Goal: Check status: Check status

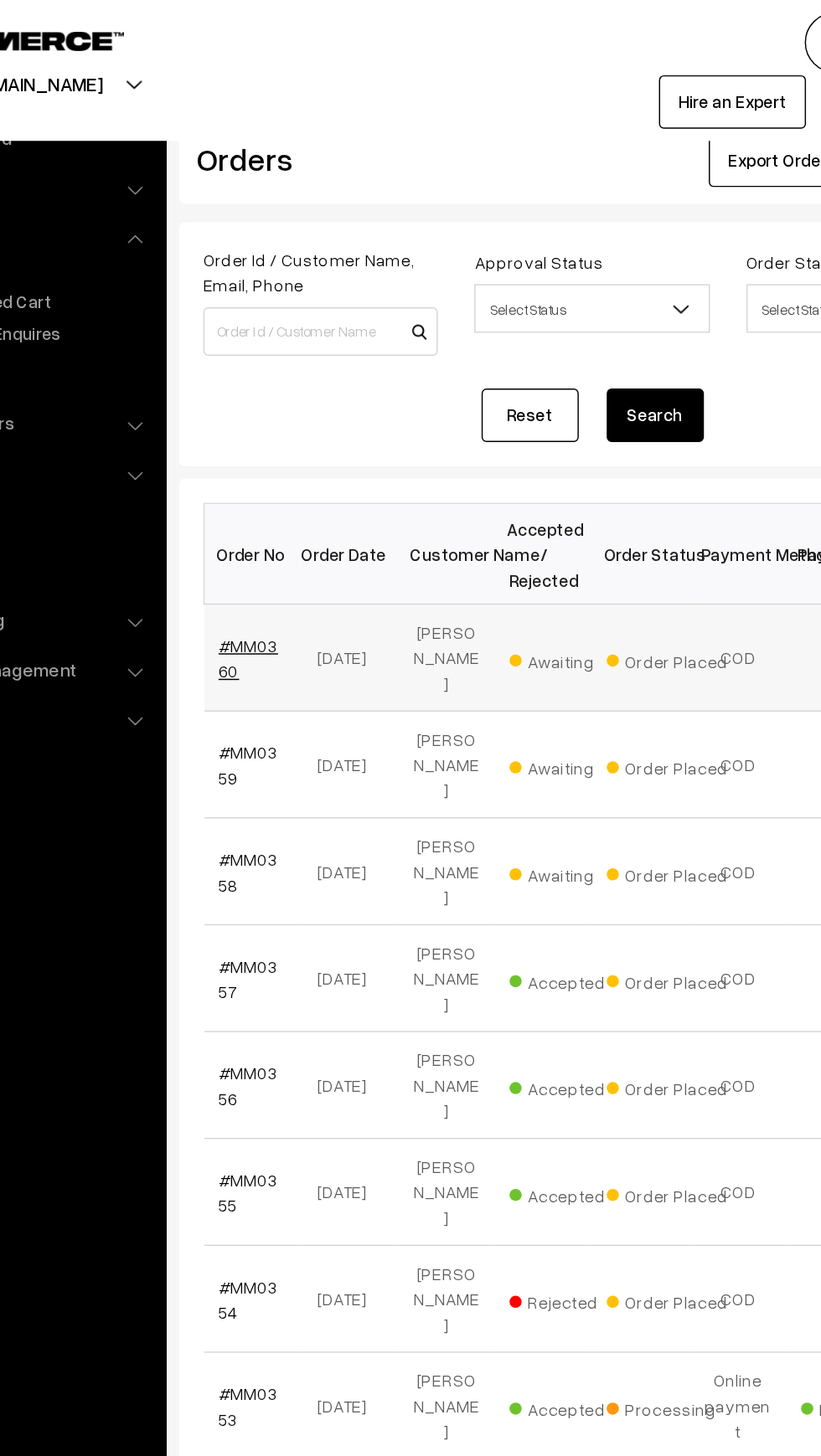
click at [292, 450] on link "#MM0360" at bounding box center [283, 454] width 41 height 32
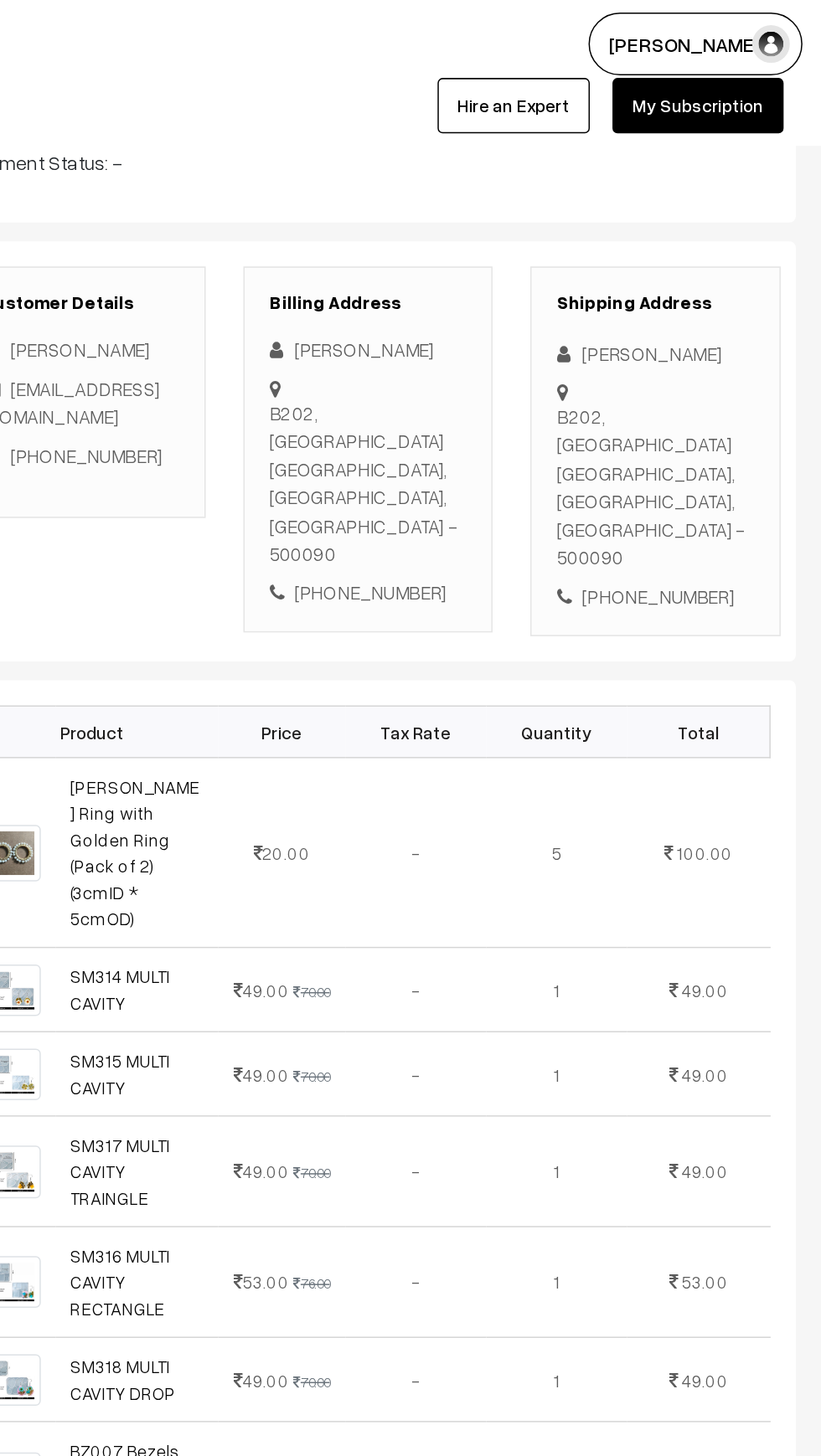
scroll to position [150, 0]
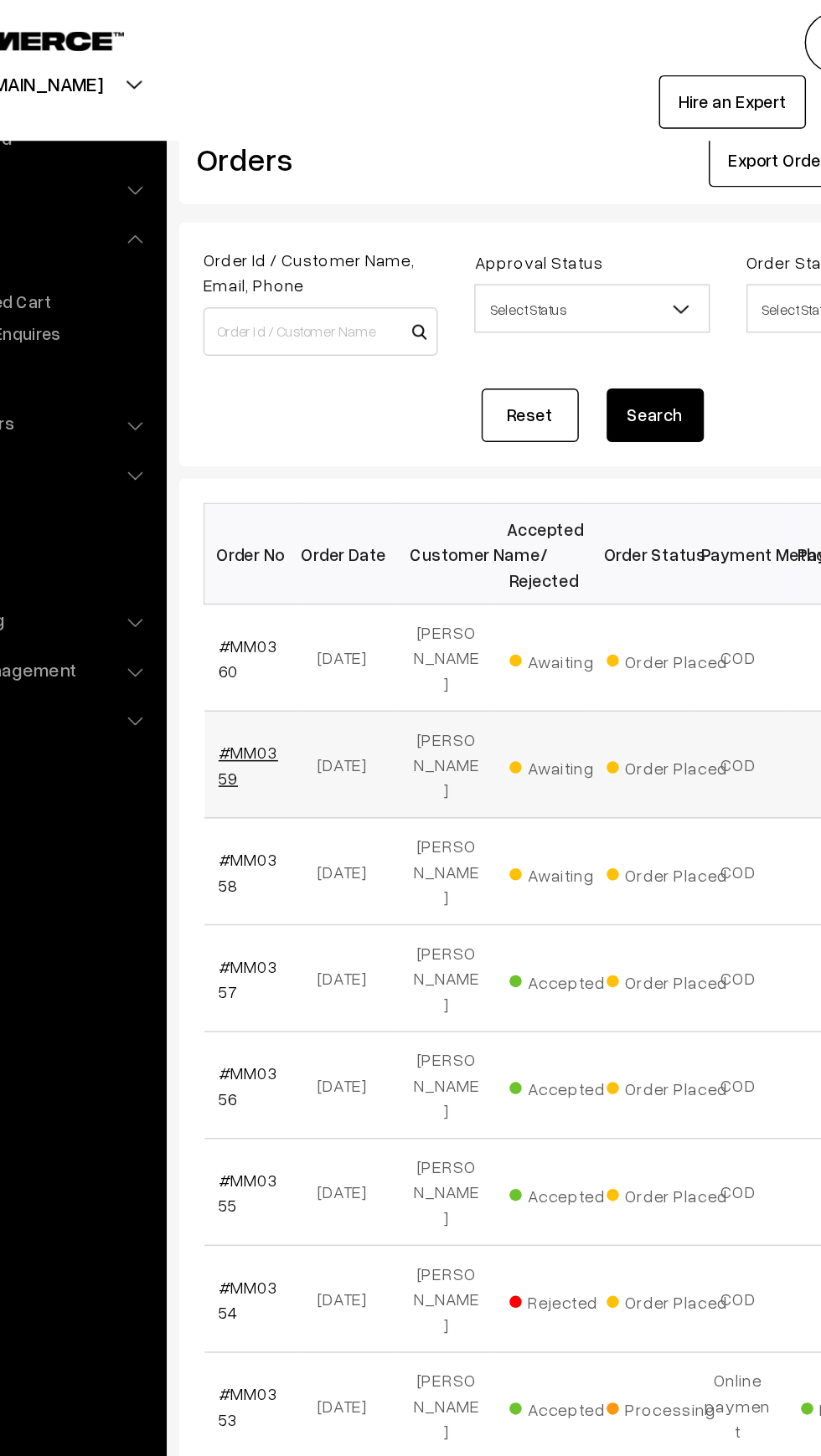
click at [265, 526] on link "#MM0359" at bounding box center [283, 527] width 41 height 32
